Goal: Transaction & Acquisition: Purchase product/service

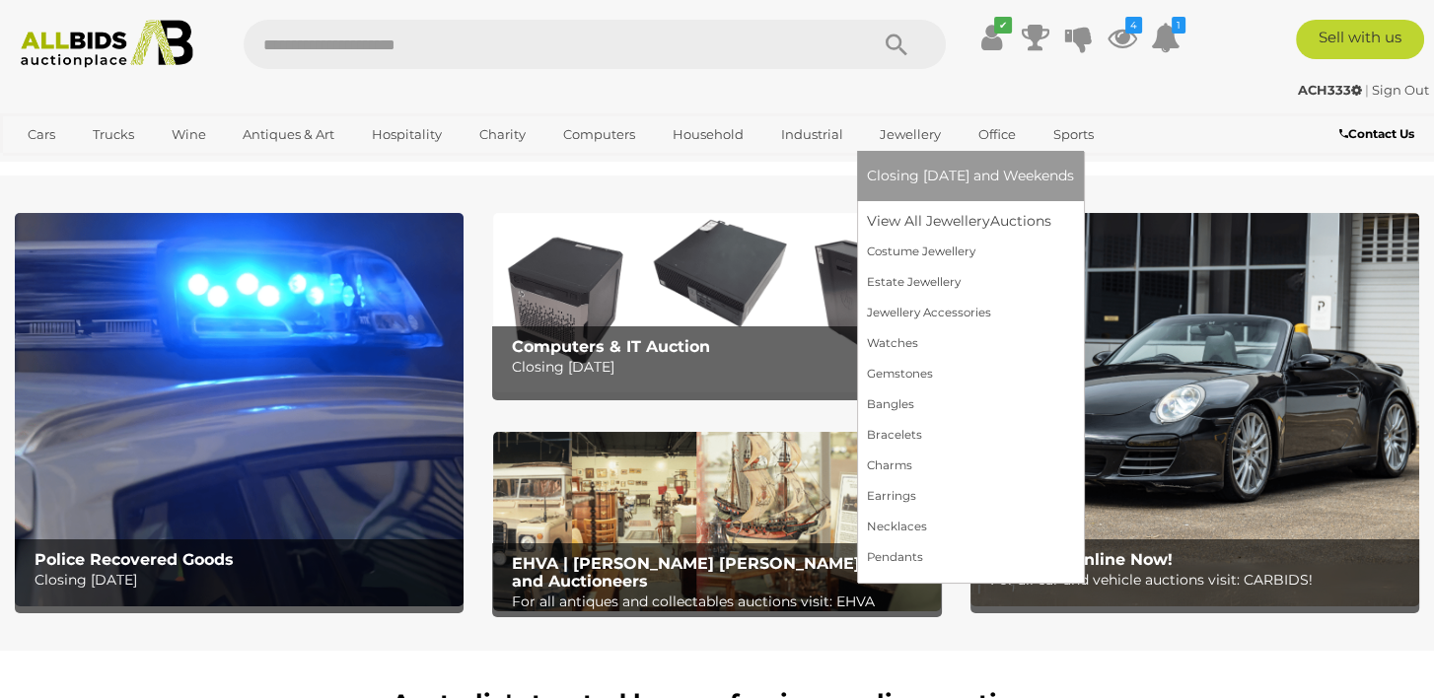
click at [883, 136] on link "Jewellery" at bounding box center [910, 134] width 87 height 33
click at [902, 213] on link "View All Jewellery Auctions" at bounding box center [970, 221] width 207 height 31
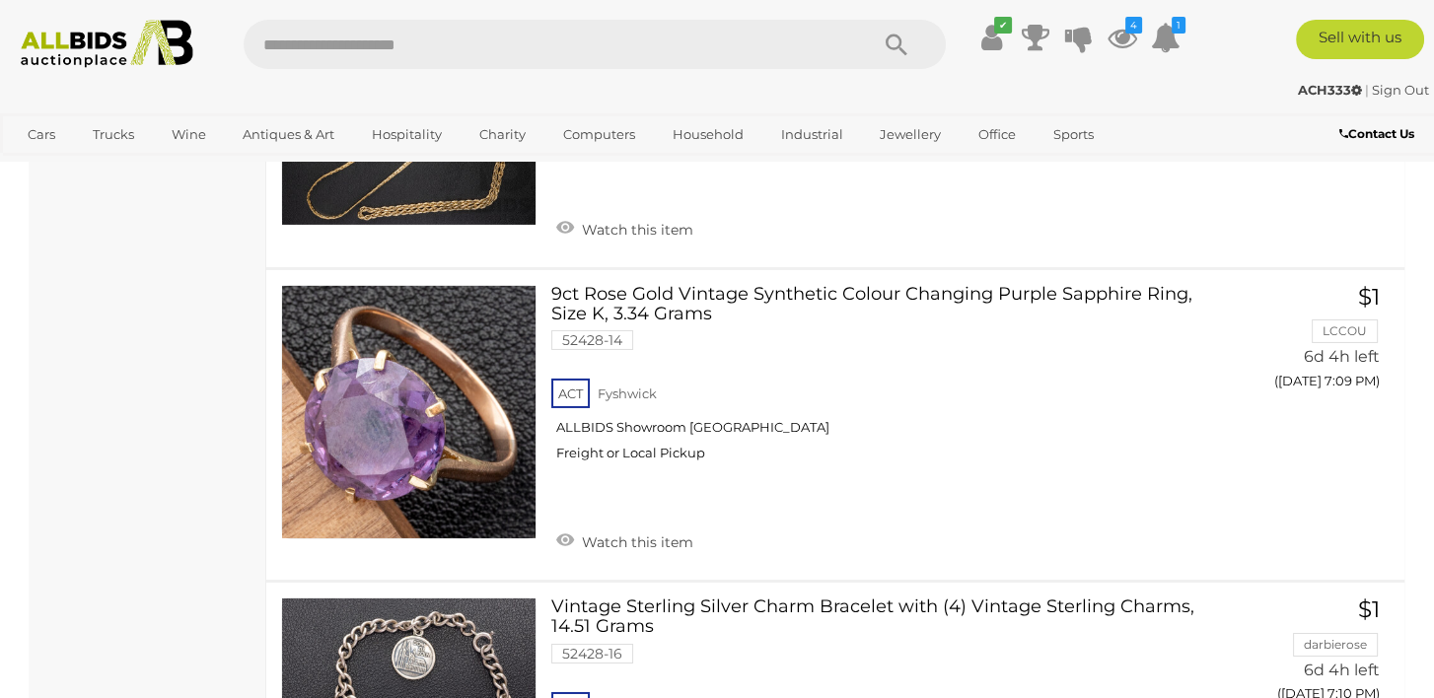
scroll to position [8283, 0]
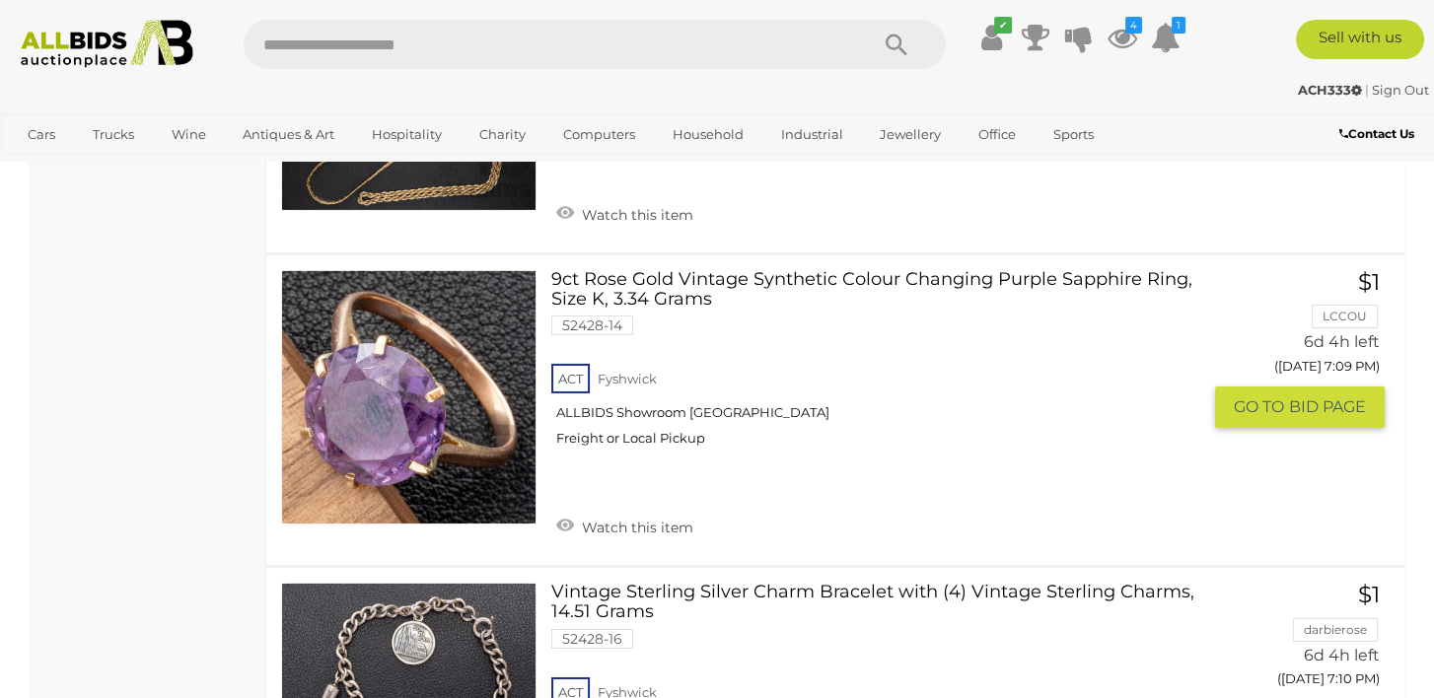
drag, startPoint x: 575, startPoint y: 502, endPoint x: 641, endPoint y: 492, distance: 66.8
click at [575, 511] on link "Watch this item" at bounding box center [624, 526] width 147 height 30
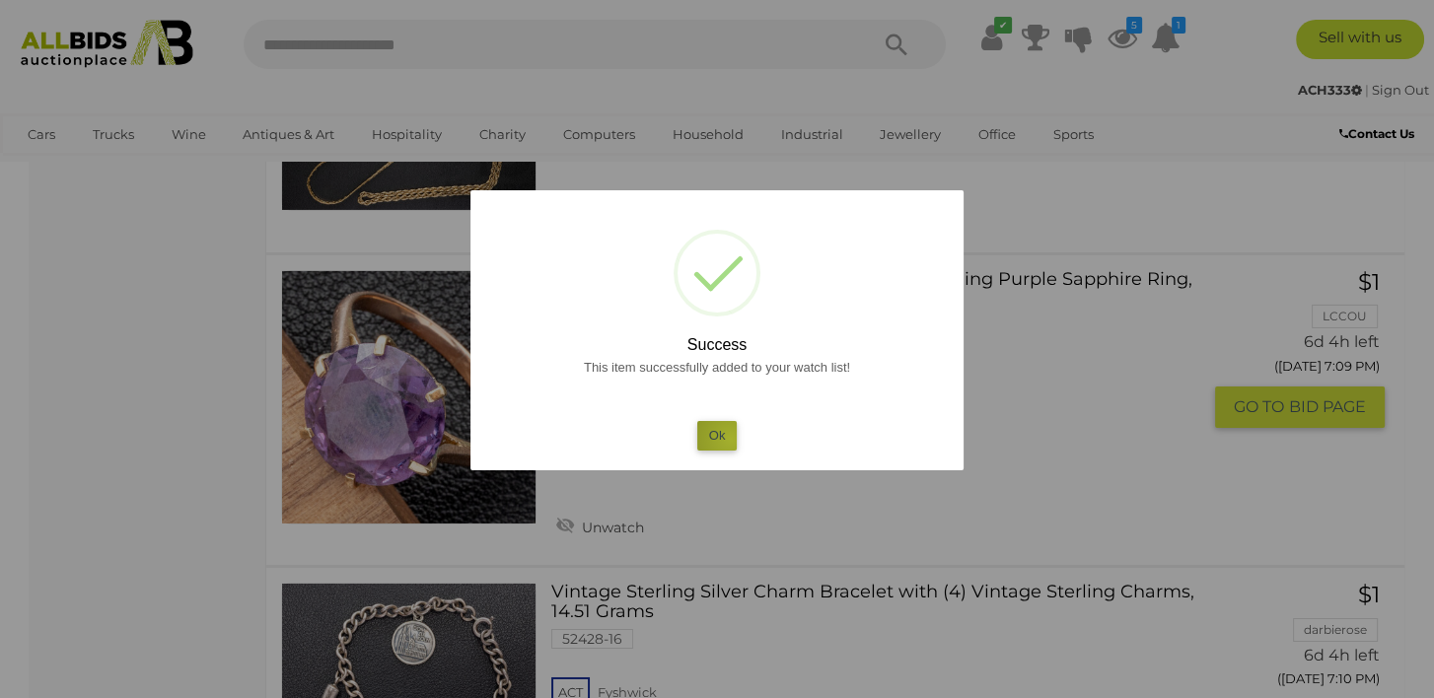
click at [731, 439] on button "Ok" at bounding box center [717, 435] width 40 height 29
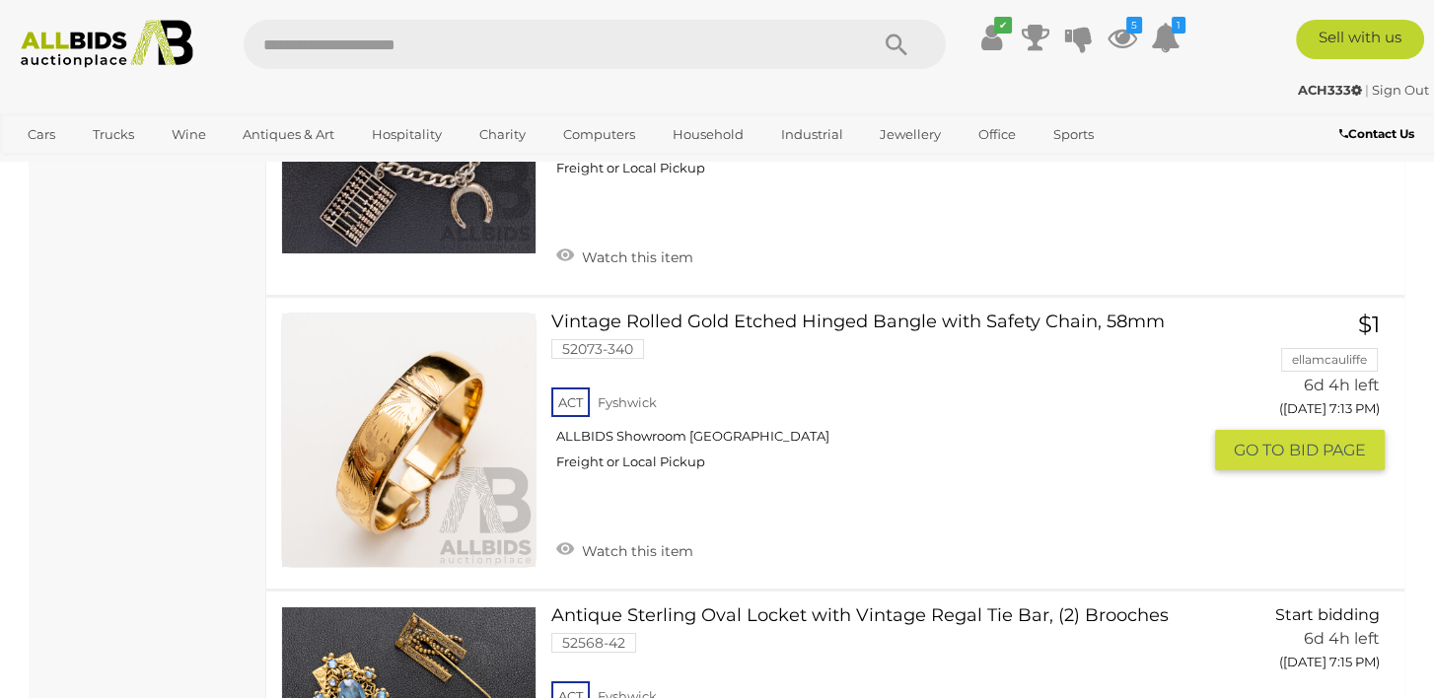
scroll to position [8875, 0]
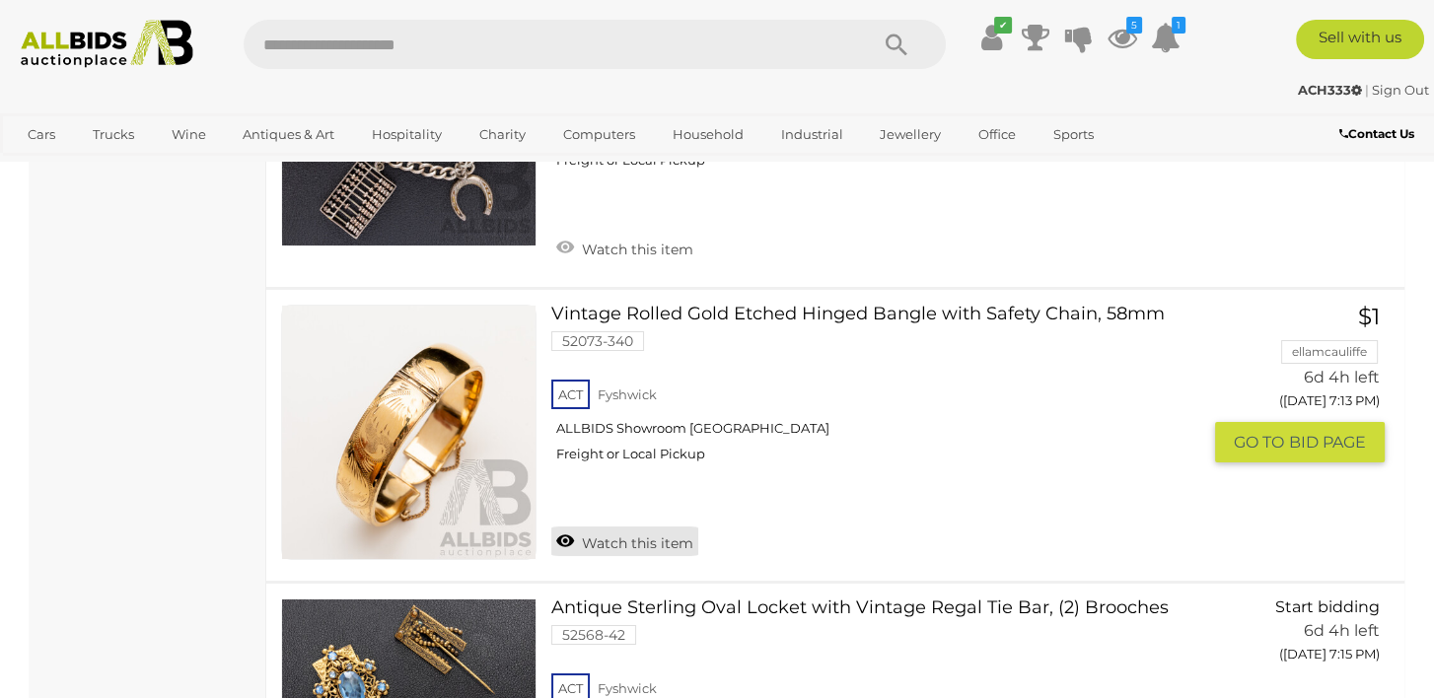
click at [565, 527] on link "Watch this item" at bounding box center [624, 542] width 147 height 30
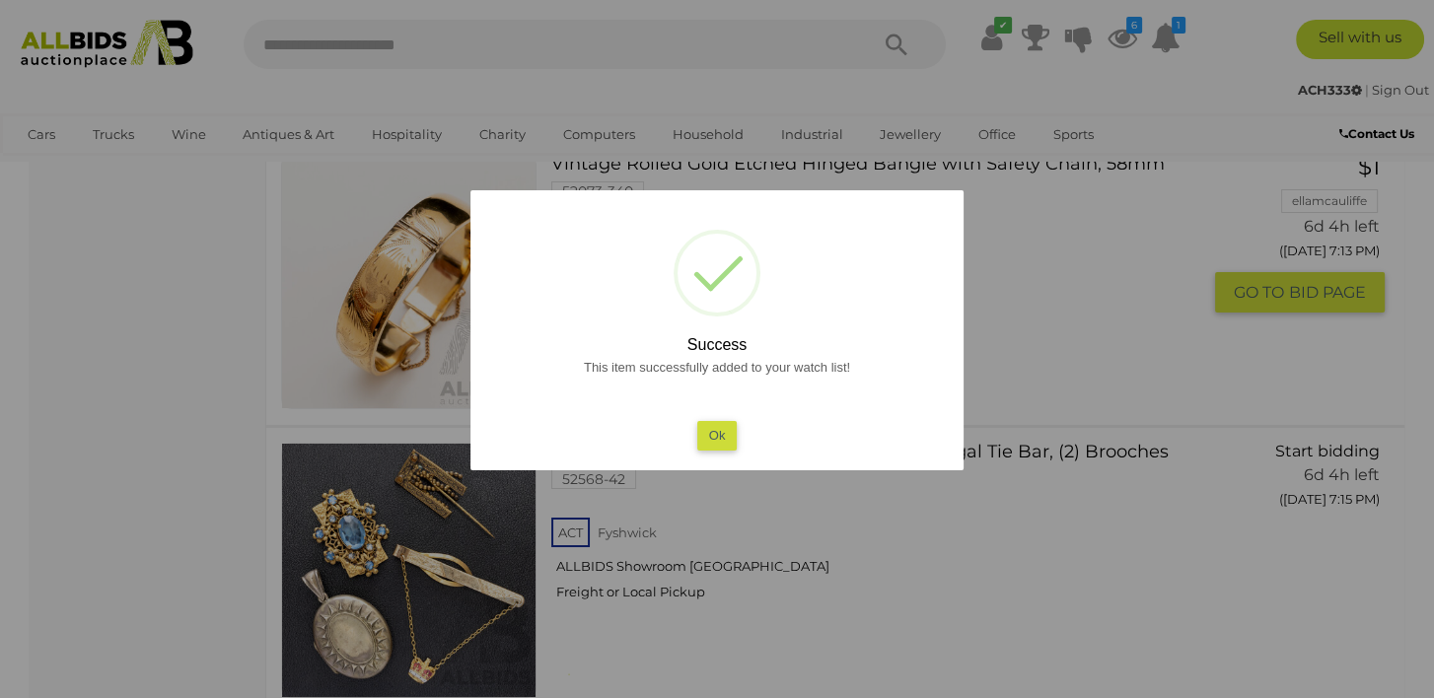
scroll to position [9171, 0]
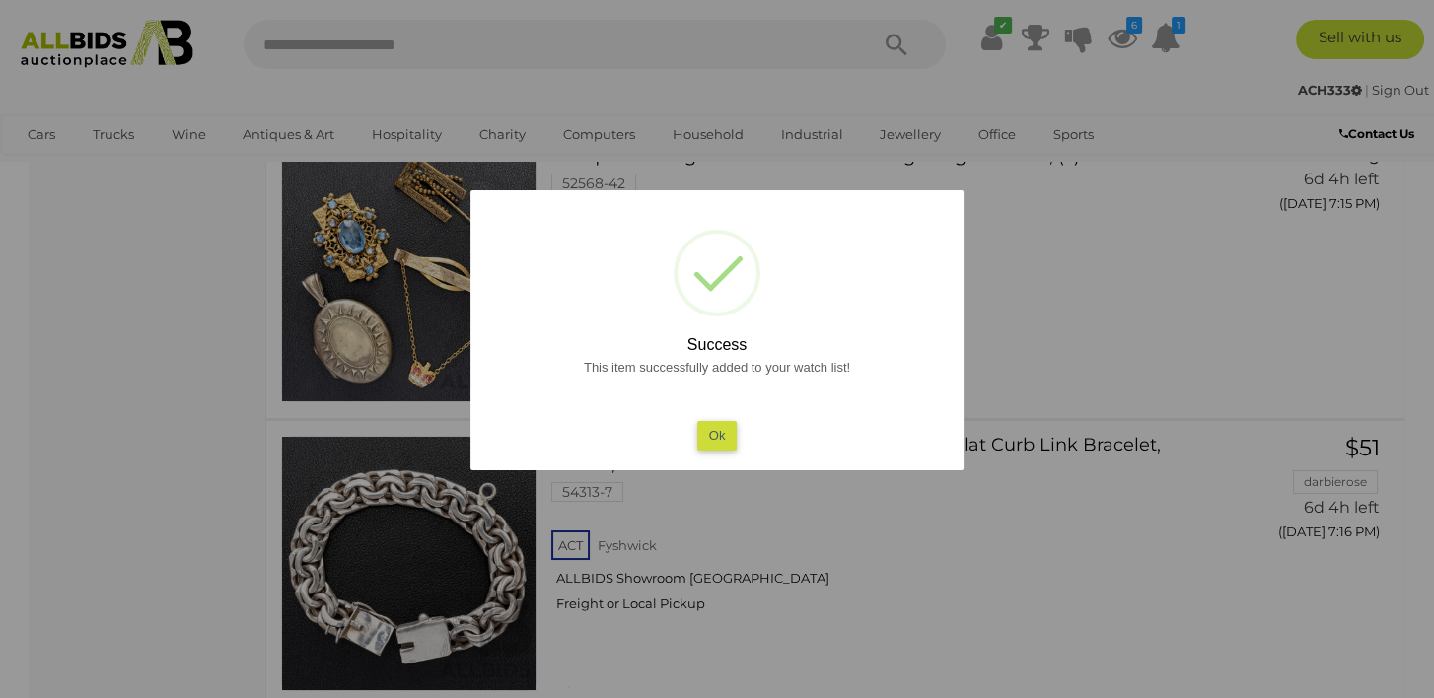
click at [716, 441] on button "Ok" at bounding box center [717, 435] width 40 height 29
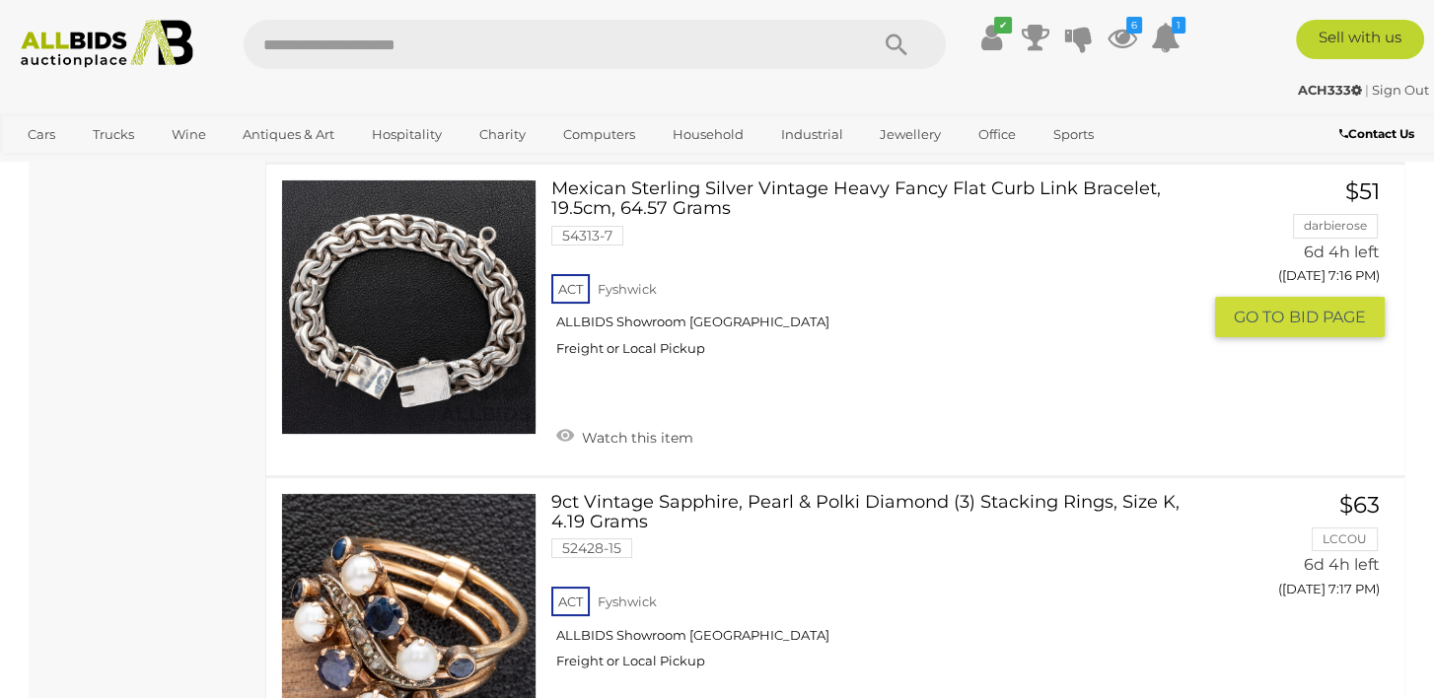
scroll to position [9762, 0]
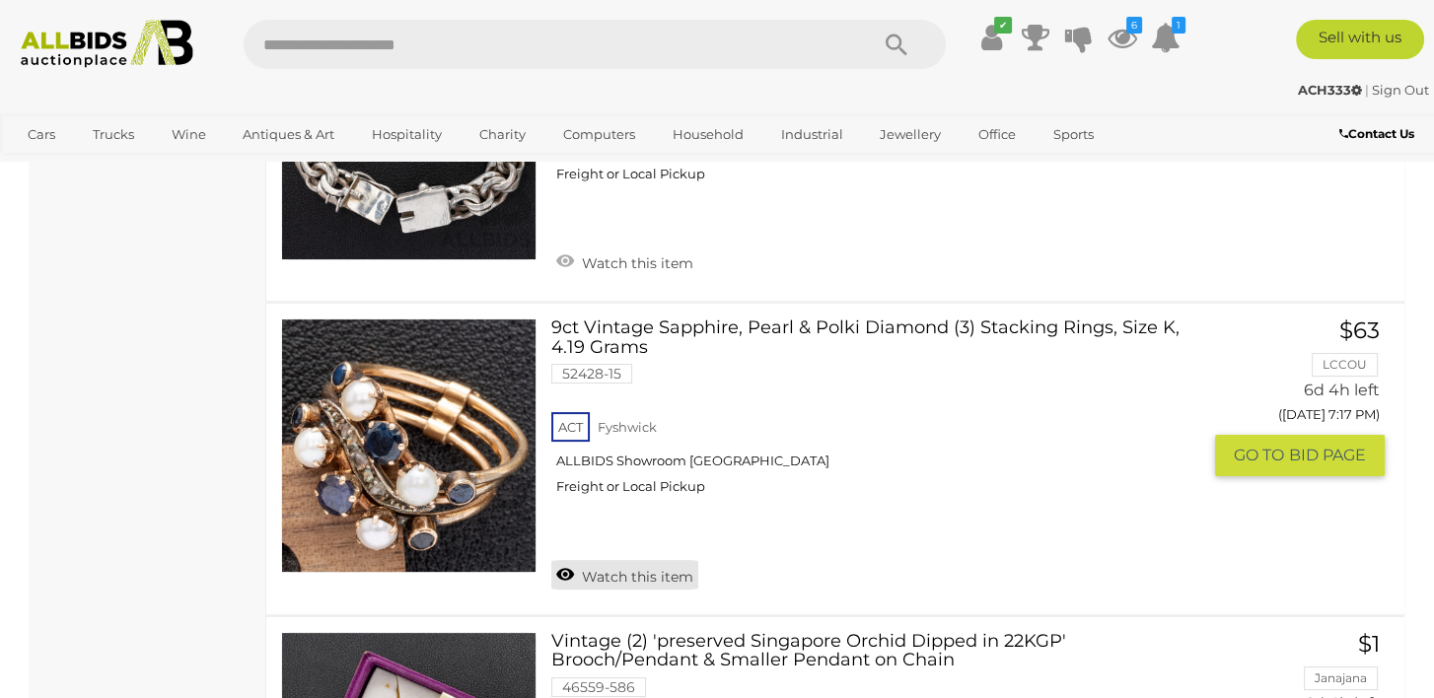
click at [564, 560] on link "Watch this item" at bounding box center [624, 575] width 147 height 30
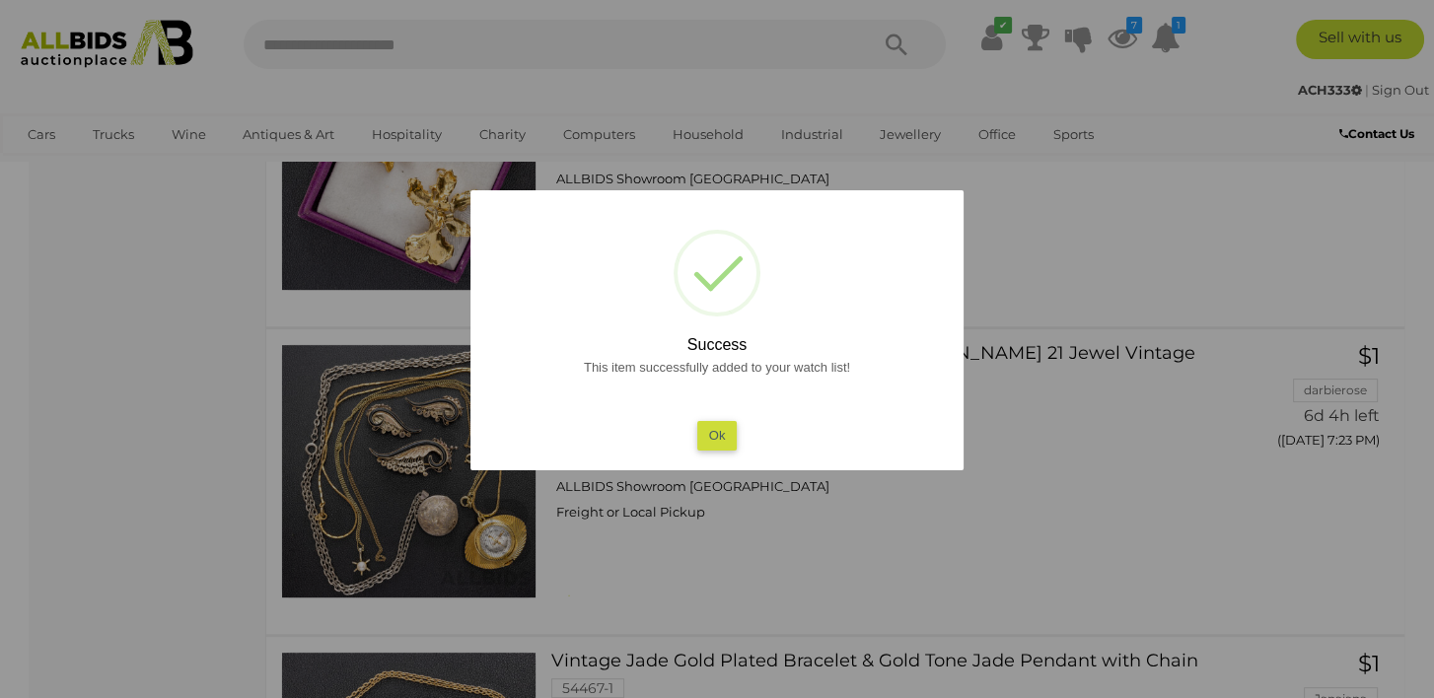
scroll to position [10058, 0]
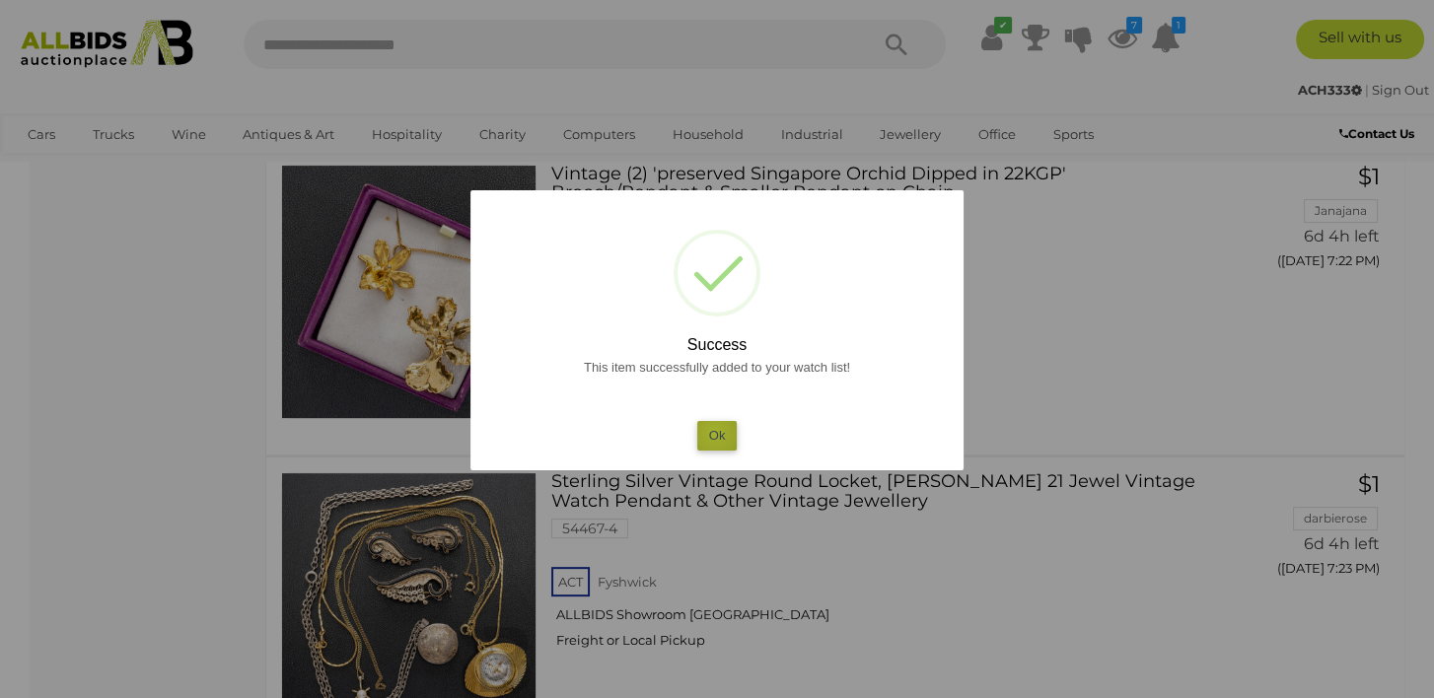
click at [716, 433] on button "Ok" at bounding box center [717, 435] width 40 height 29
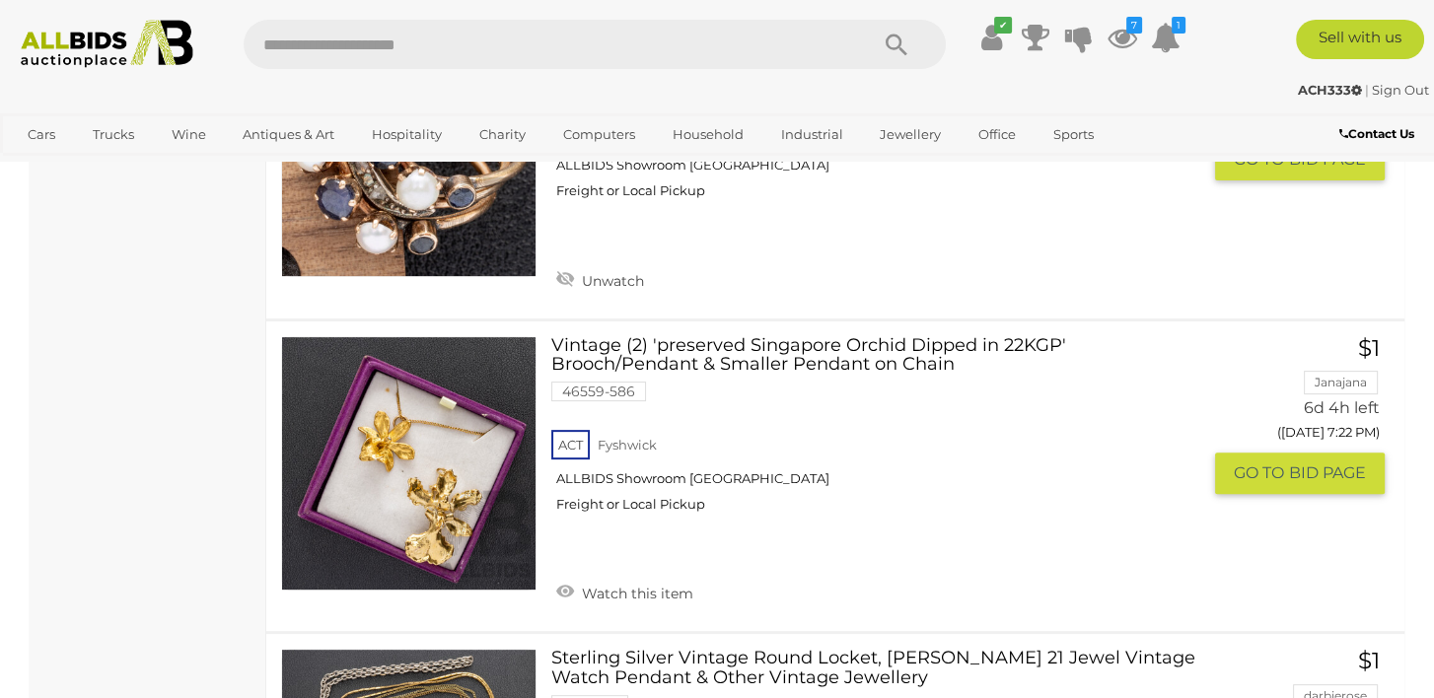
click at [559, 577] on link "Watch this item" at bounding box center [624, 592] width 147 height 30
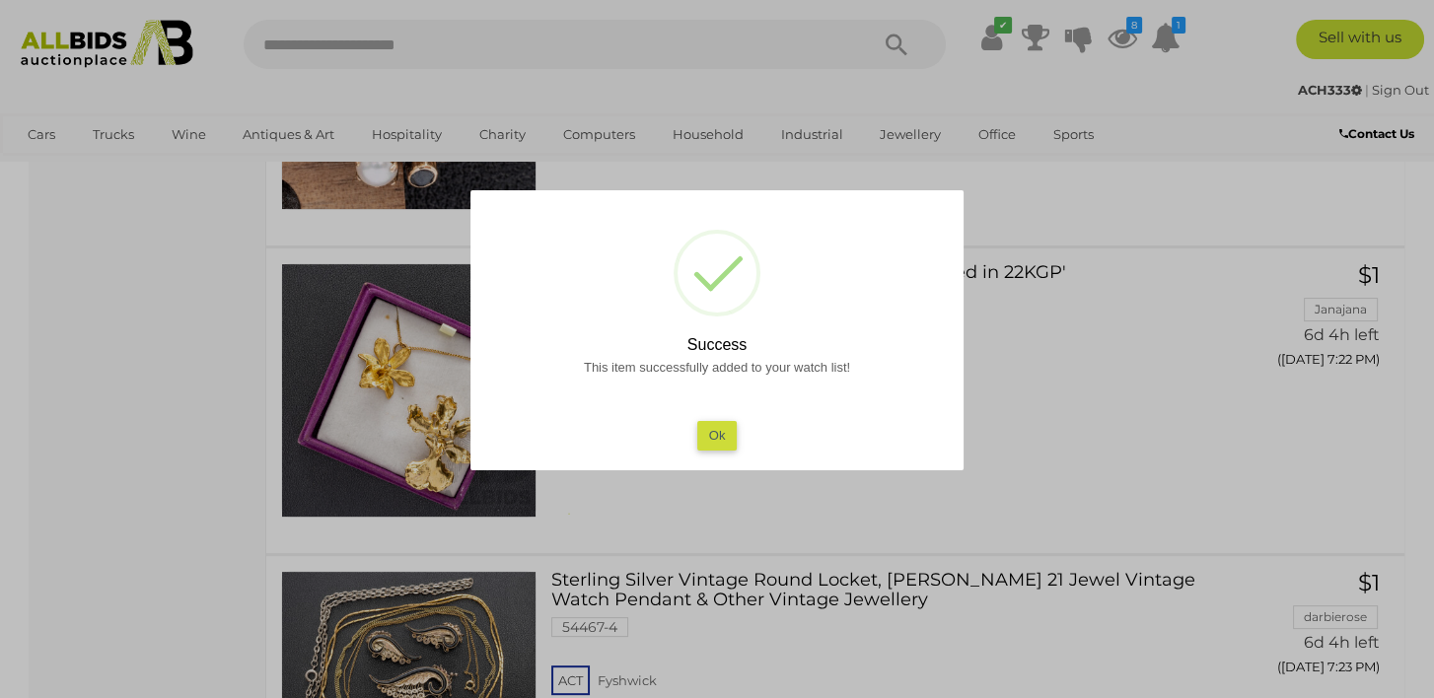
scroll to position [10255, 0]
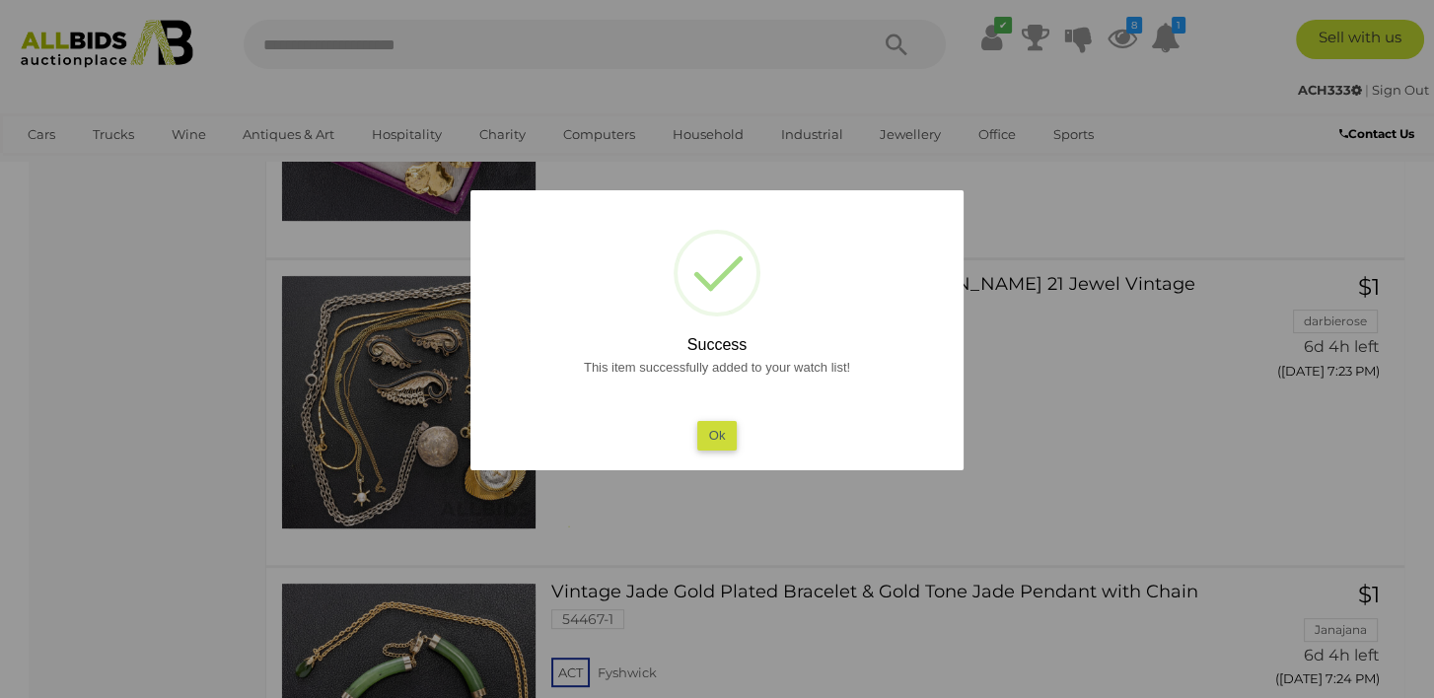
click at [700, 426] on button "Ok" at bounding box center [717, 435] width 40 height 29
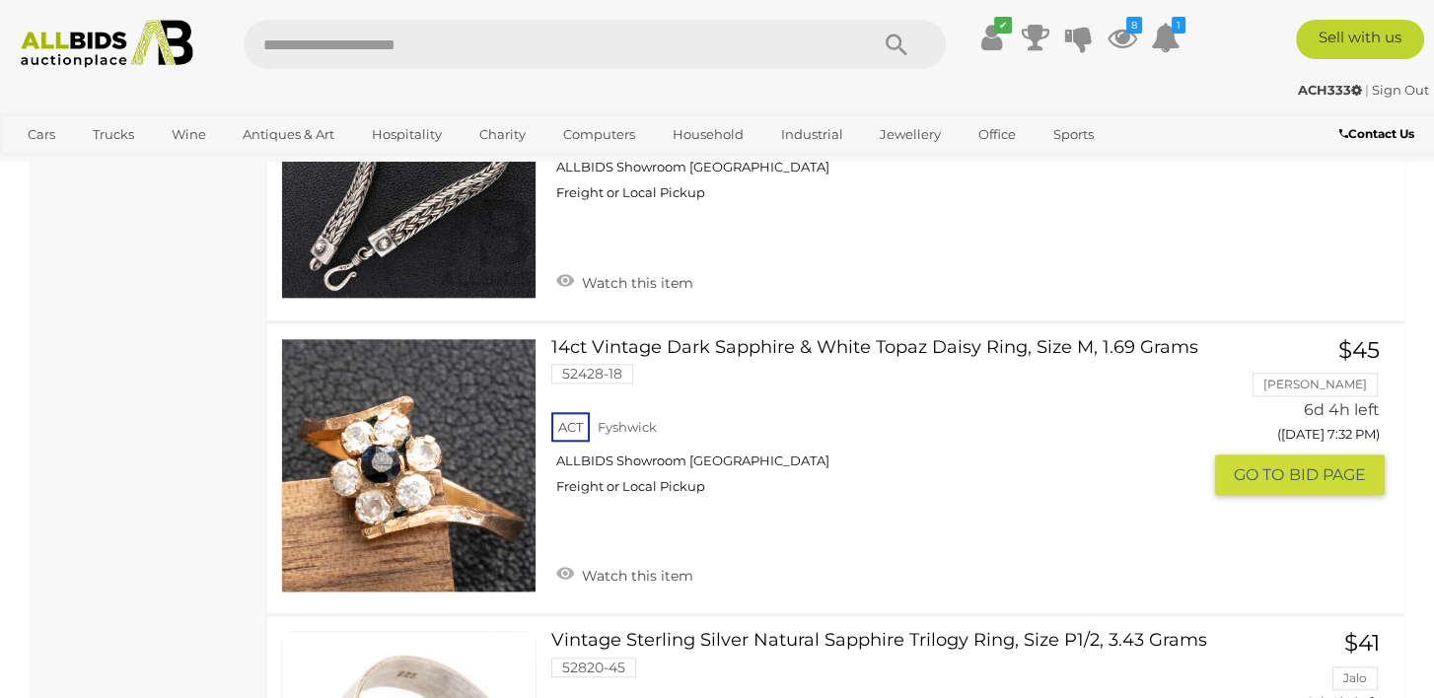
scroll to position [11932, 0]
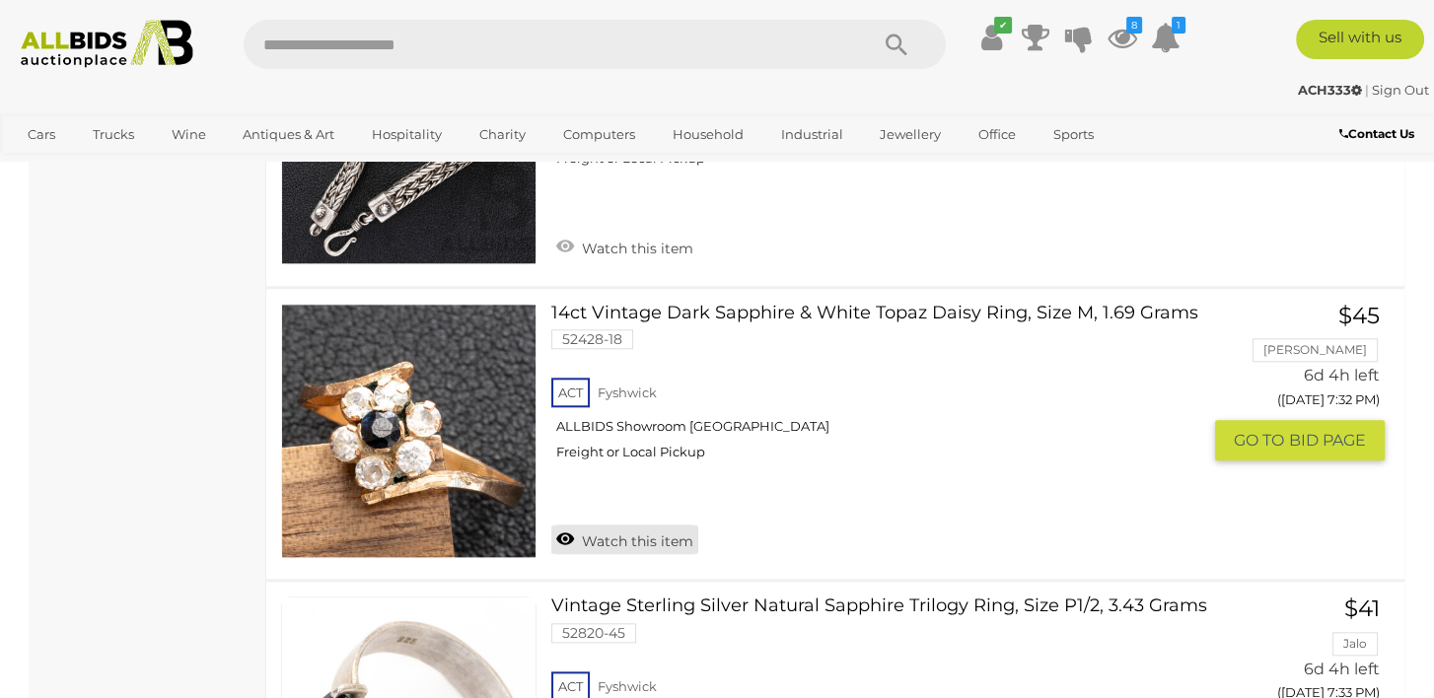
click at [563, 525] on link "Watch this item" at bounding box center [624, 540] width 147 height 30
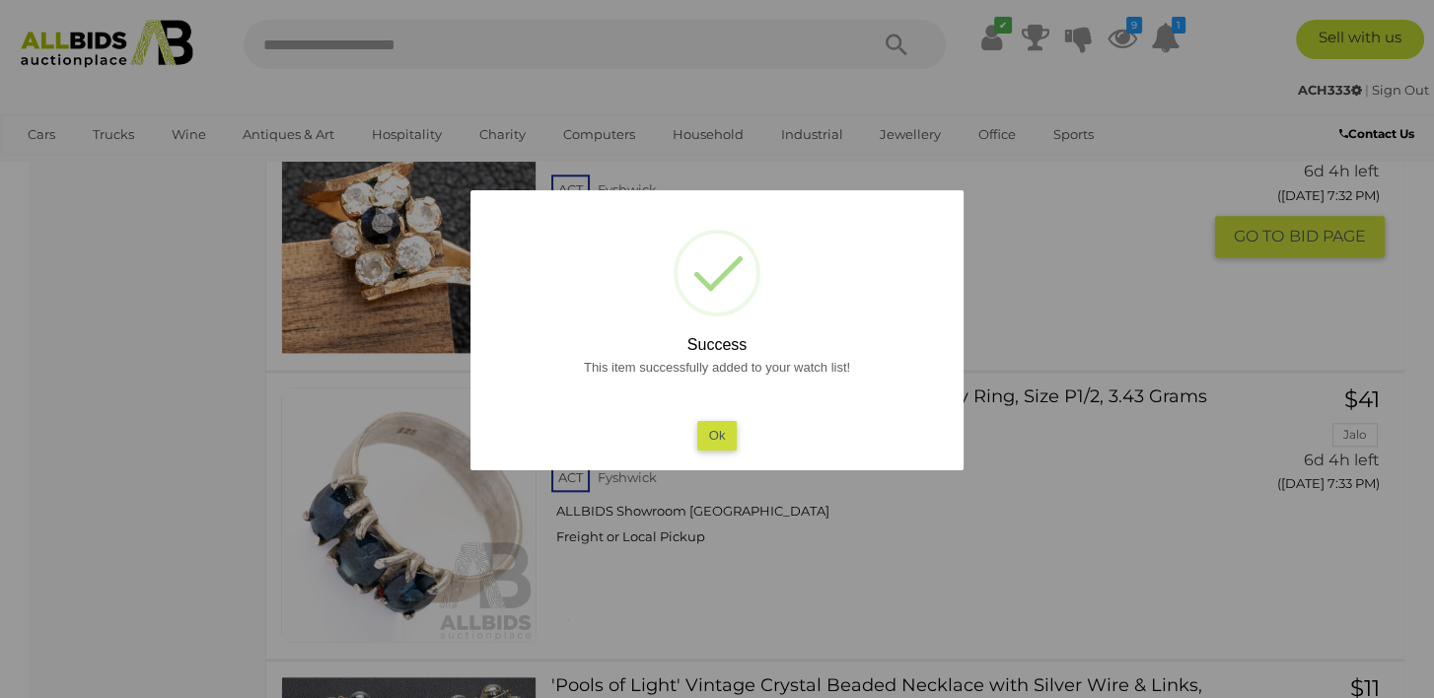
click at [712, 422] on button "Ok" at bounding box center [717, 435] width 40 height 29
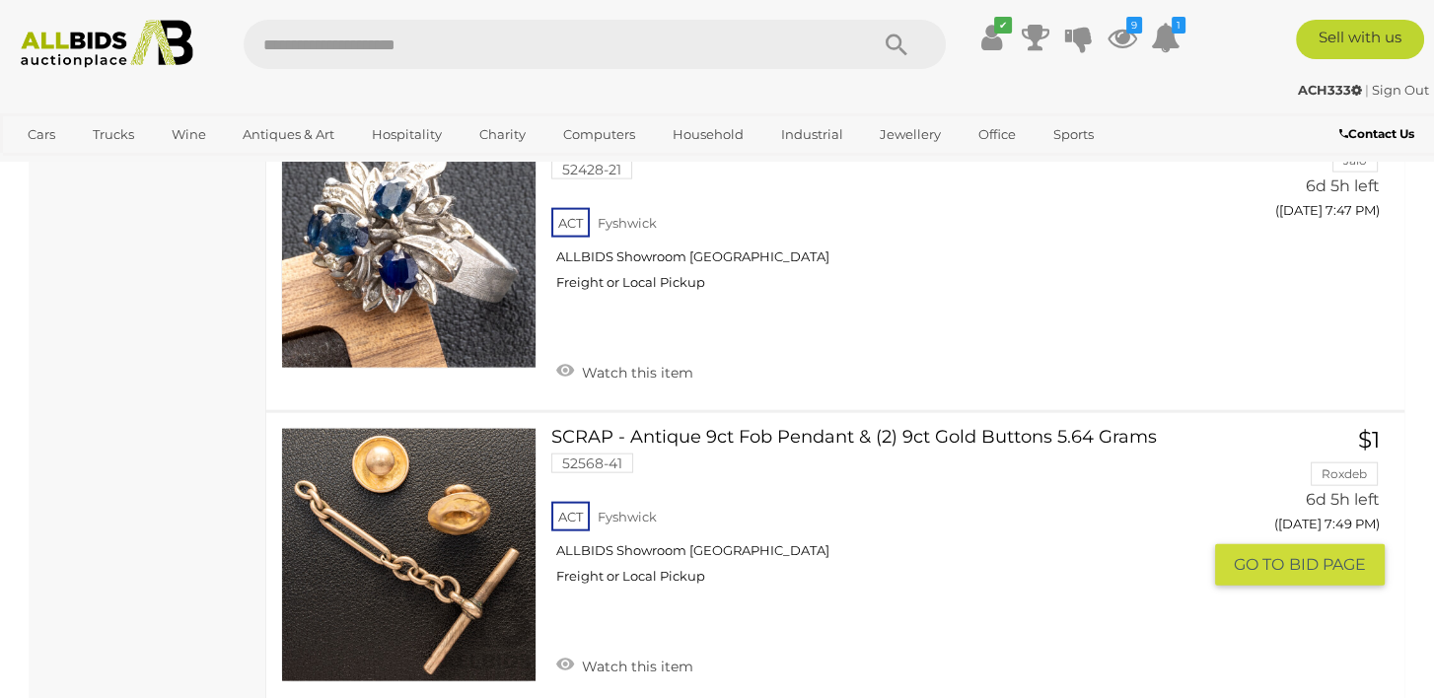
scroll to position [14989, 0]
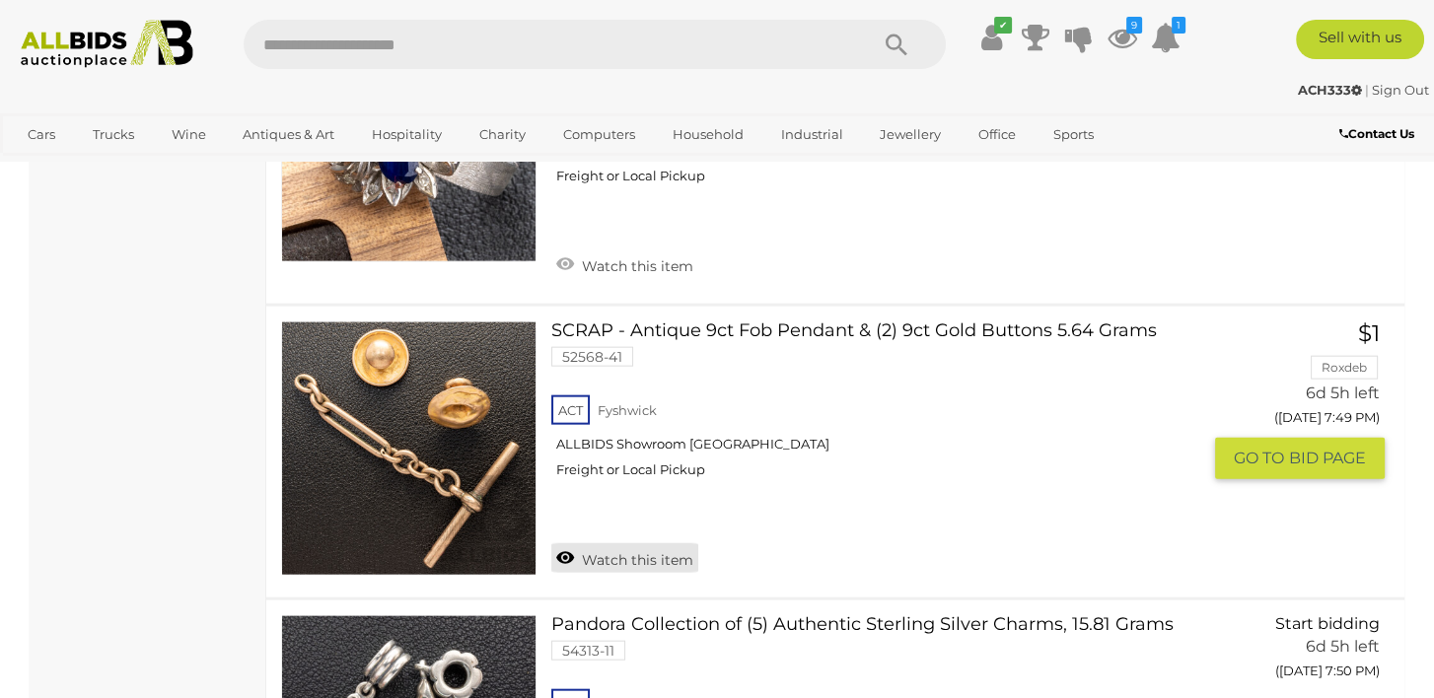
click at [555, 543] on link "Watch this item" at bounding box center [624, 558] width 147 height 30
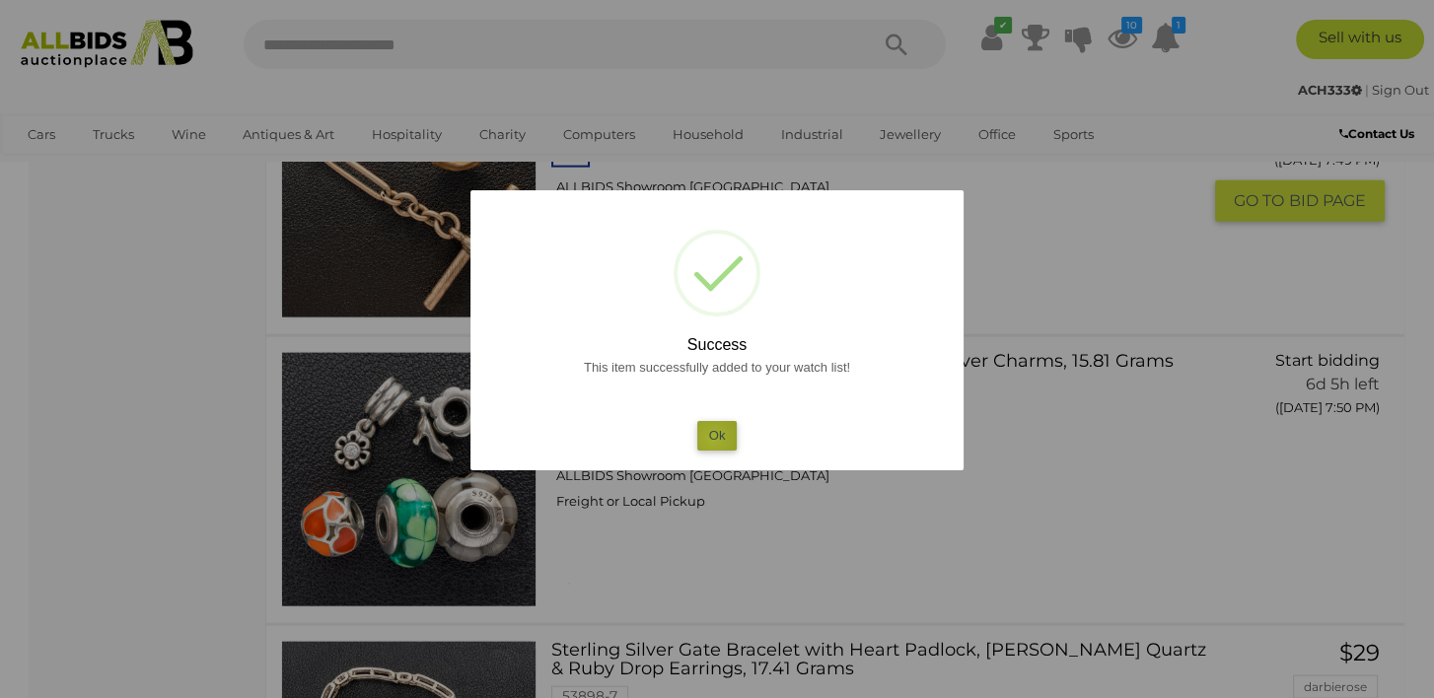
click at [713, 438] on button "Ok" at bounding box center [717, 435] width 40 height 29
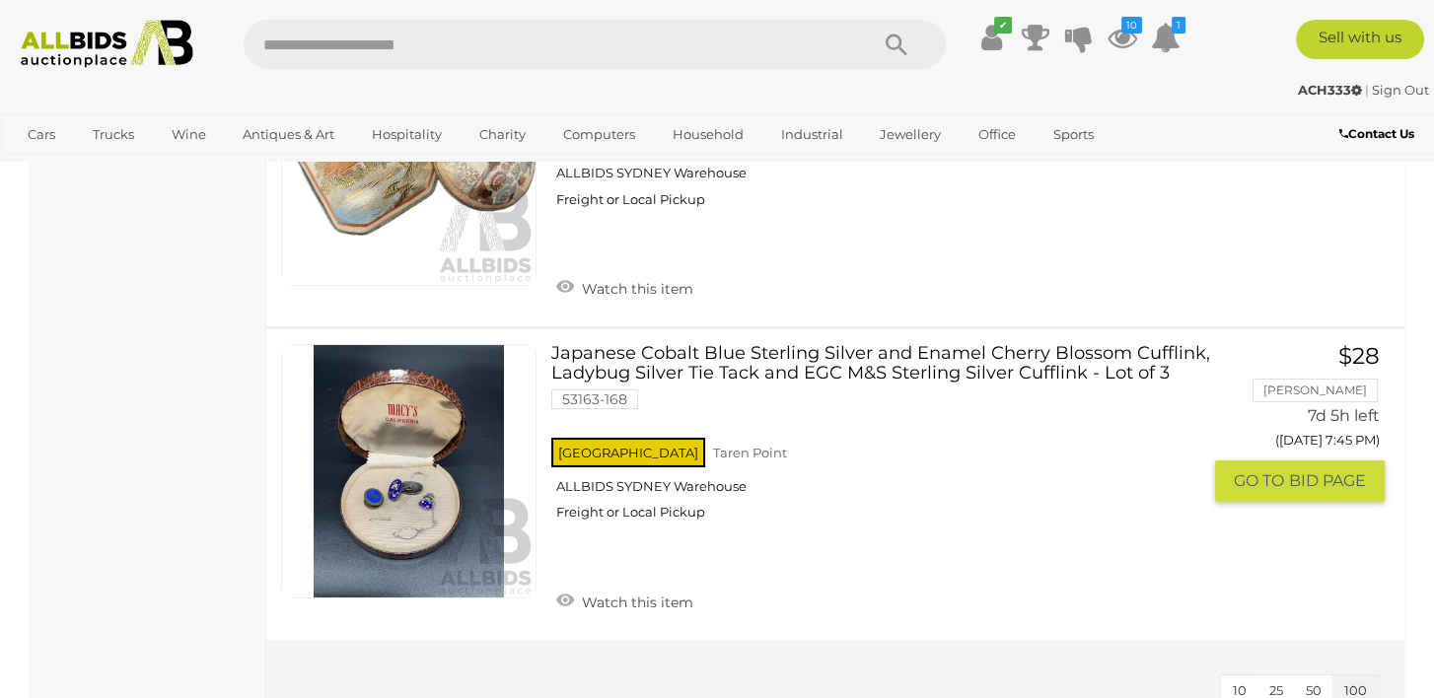
scroll to position [18046, 0]
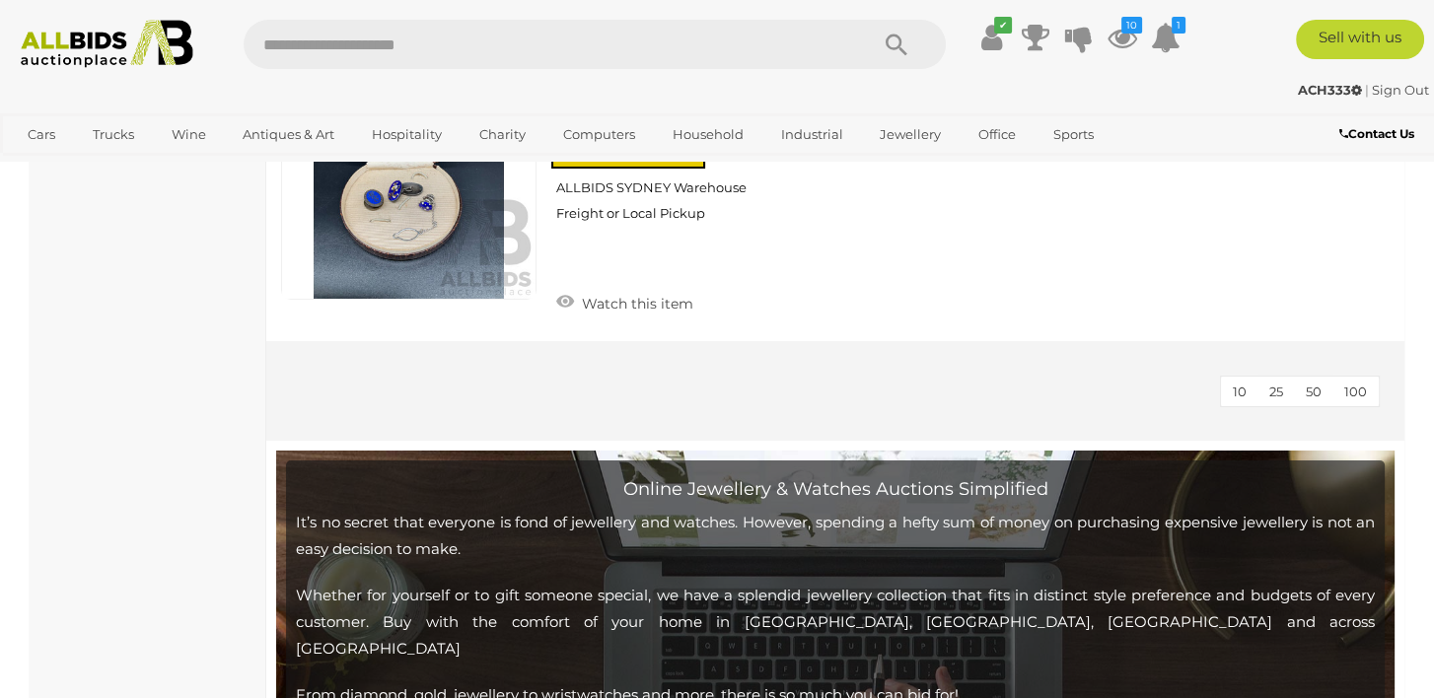
click at [1351, 384] on span "100" at bounding box center [1355, 392] width 23 height 16
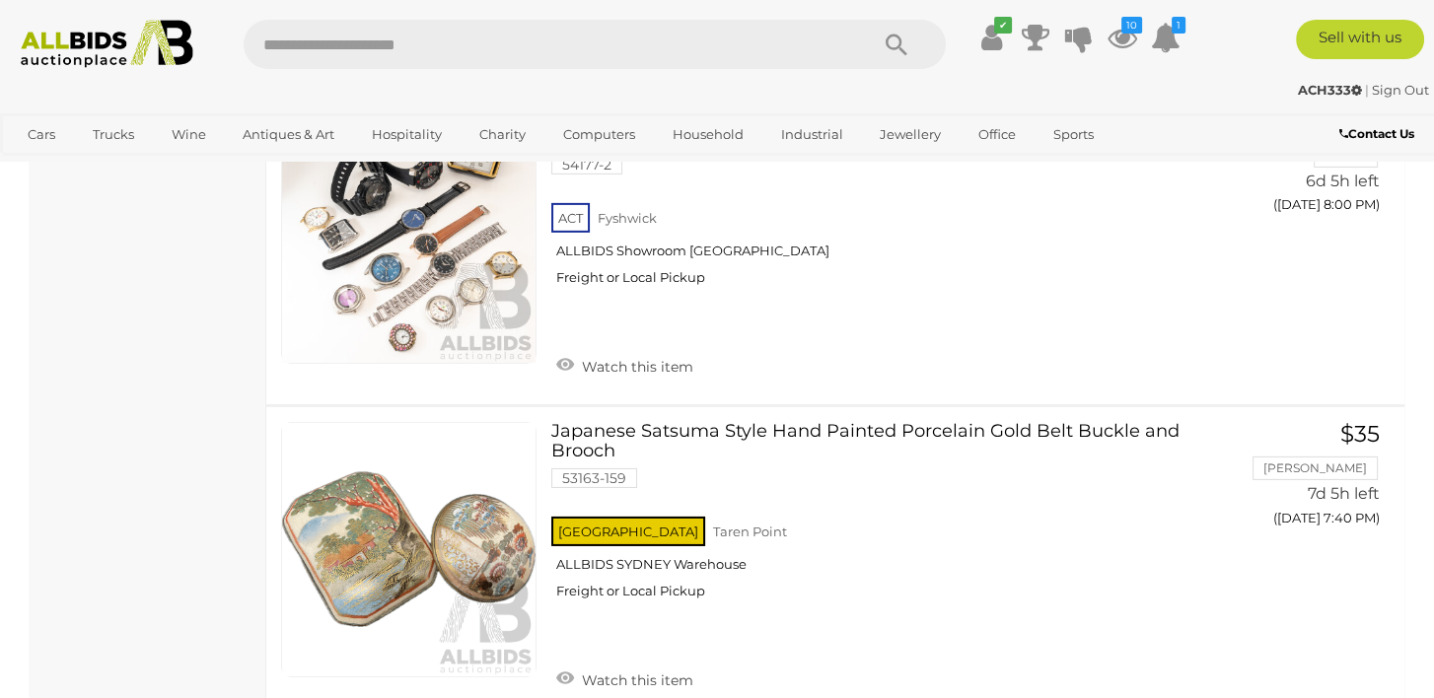
scroll to position [16862, 0]
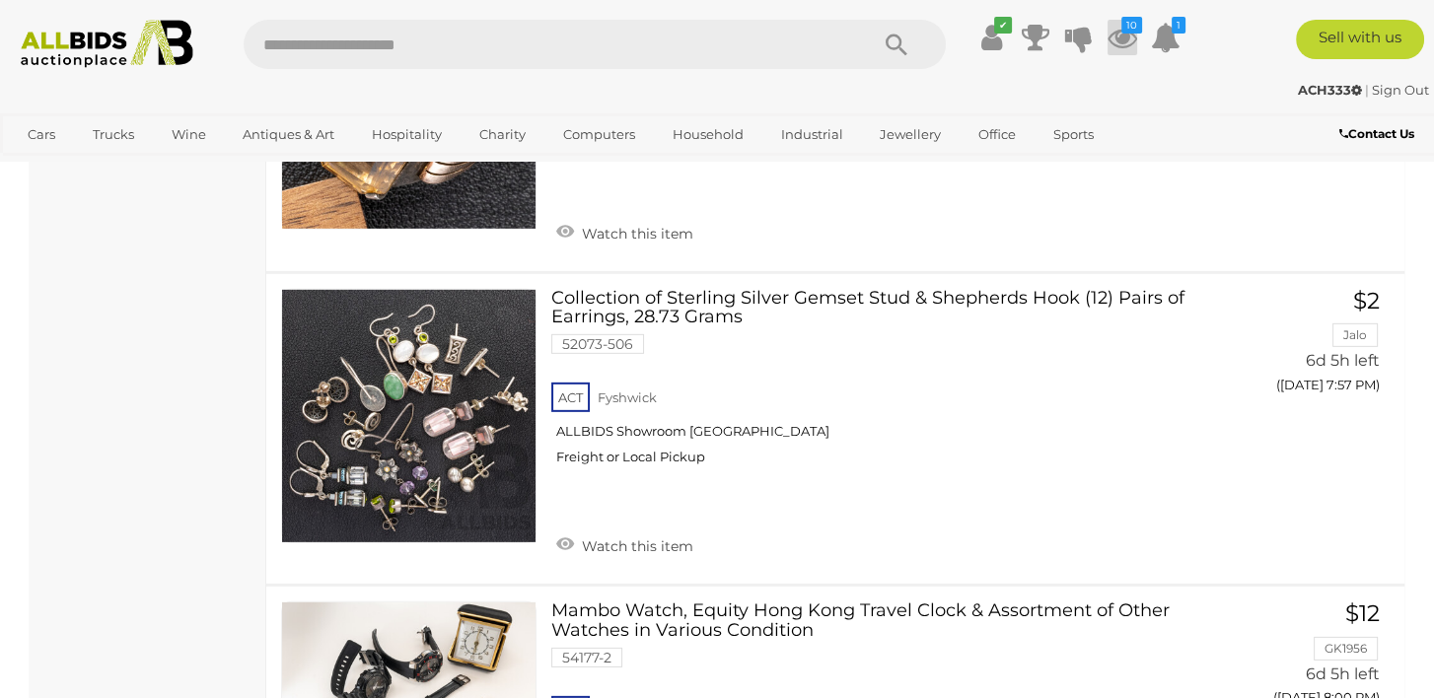
click at [1131, 38] on icon at bounding box center [1122, 37] width 30 height 35
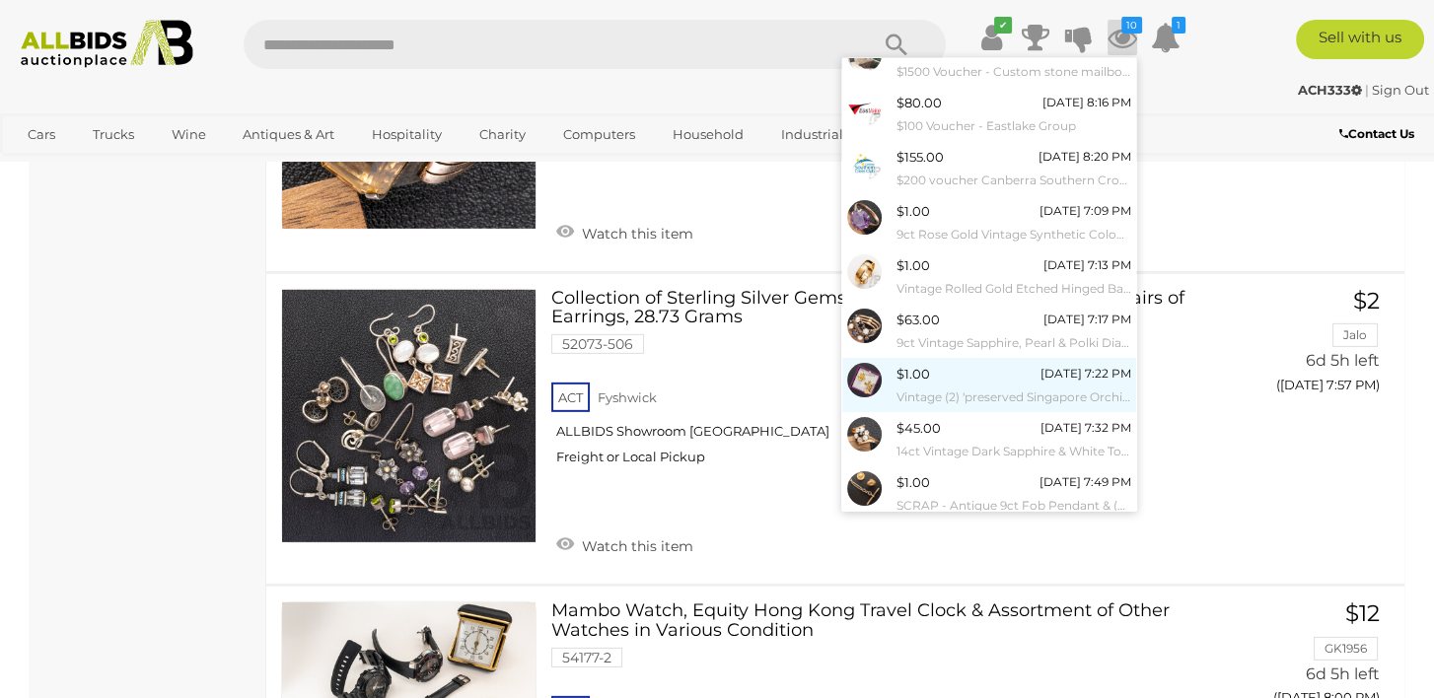
scroll to position [174, 0]
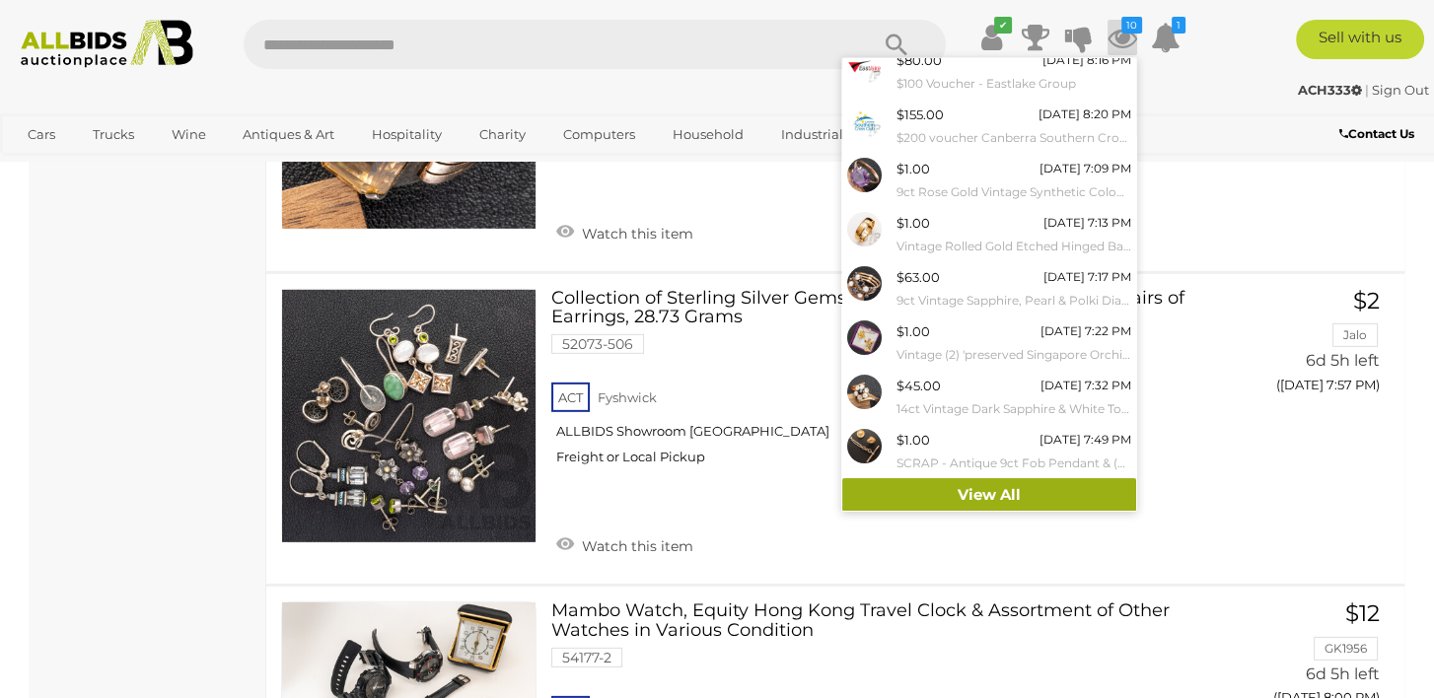
click at [989, 489] on link "View All" at bounding box center [989, 495] width 294 height 35
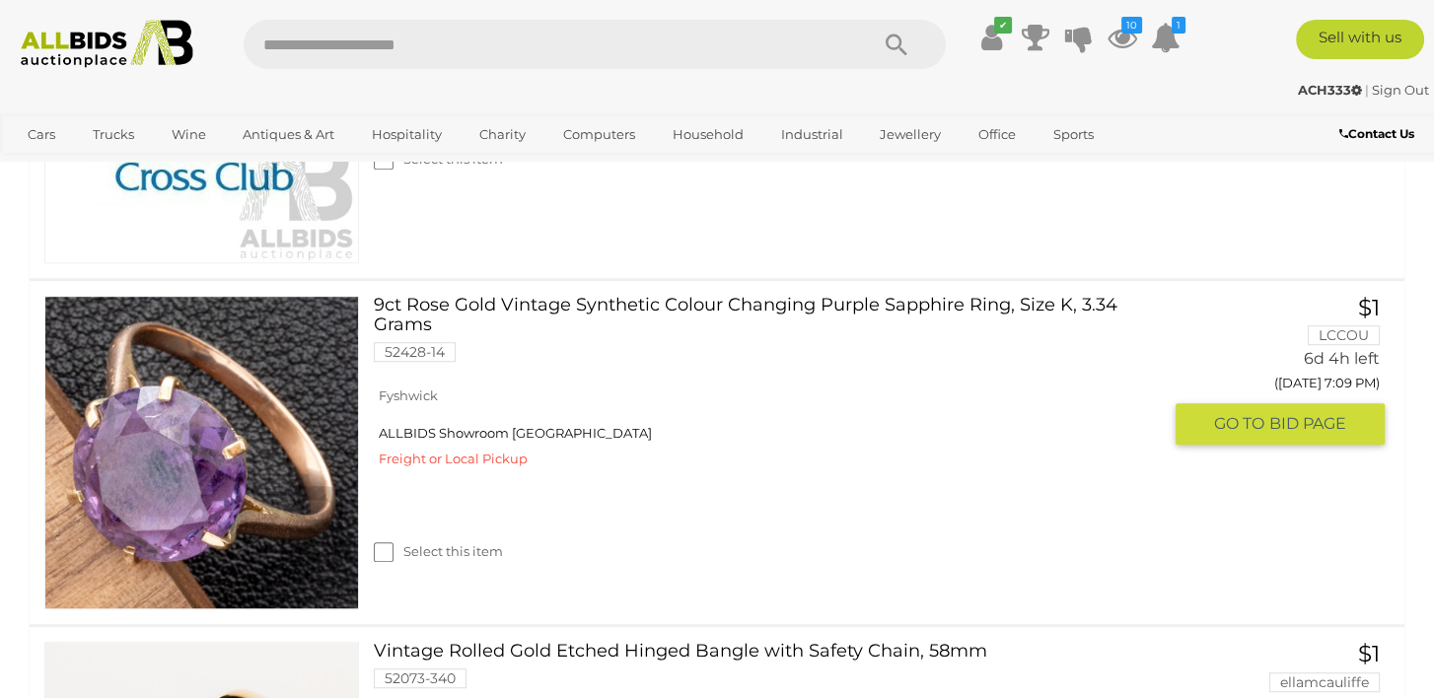
scroll to position [1676, 0]
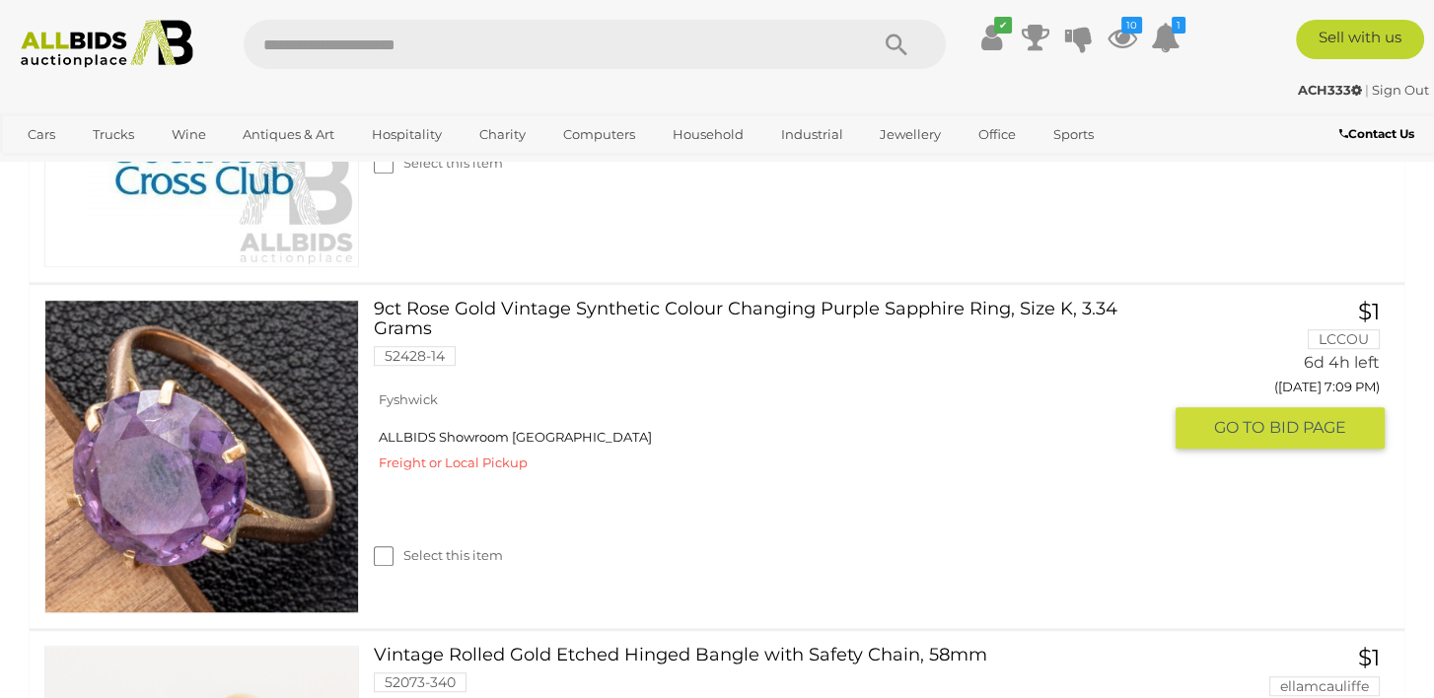
click at [474, 303] on link "9ct Rose Gold Vintage Synthetic Colour Changing Purple Sapphire Ring, Size K, 3…" at bounding box center [775, 340] width 772 height 81
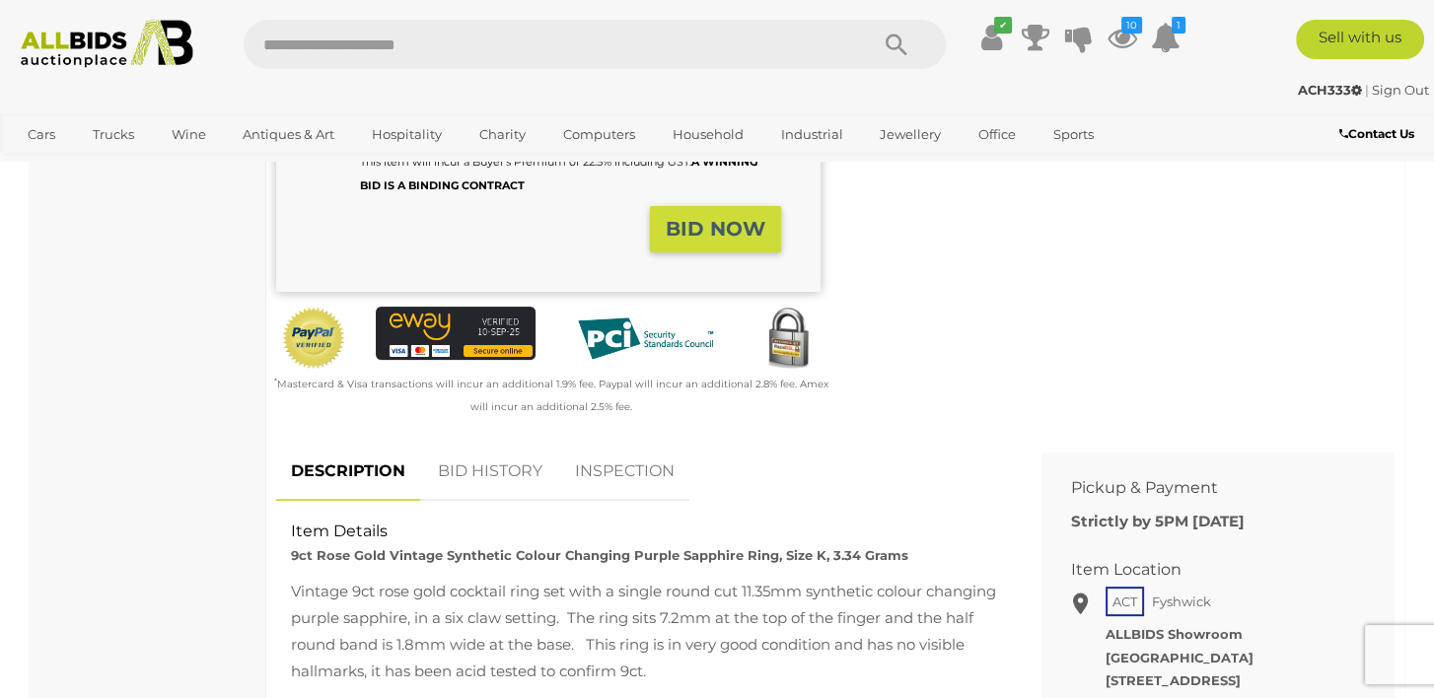
scroll to position [394, 0]
